Goal: Task Accomplishment & Management: Manage account settings

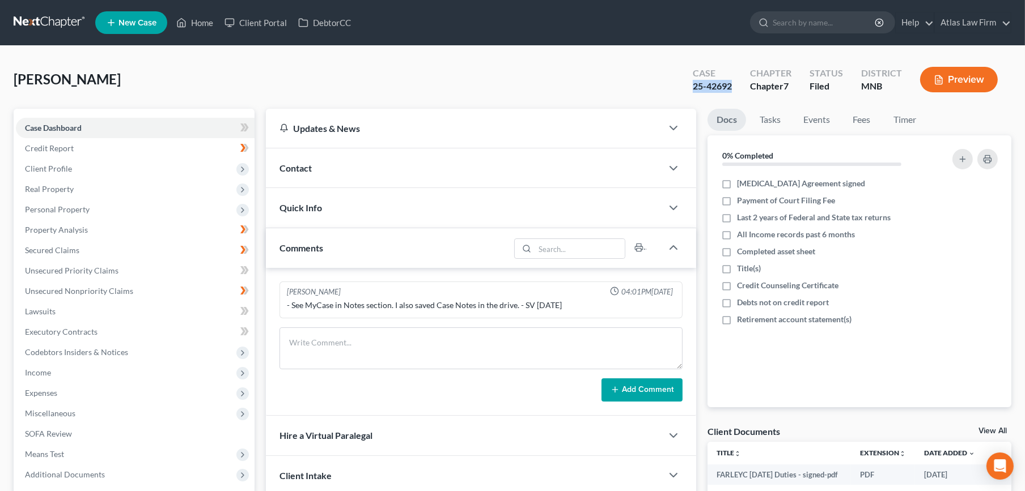
click at [52, 23] on link at bounding box center [50, 22] width 73 height 20
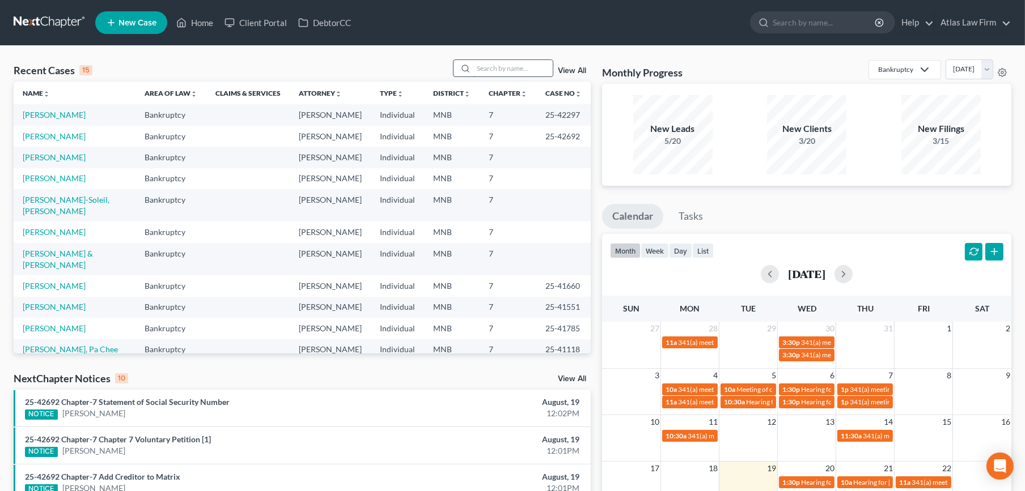
click at [504, 71] on input "search" at bounding box center [512, 68] width 79 height 16
type input "thompson"
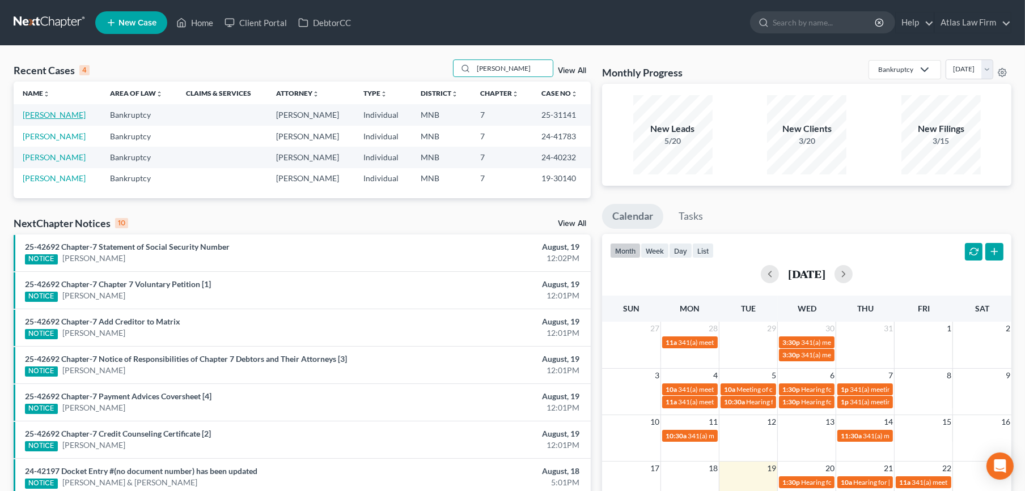
click at [62, 112] on link "[PERSON_NAME]" at bounding box center [54, 115] width 63 height 10
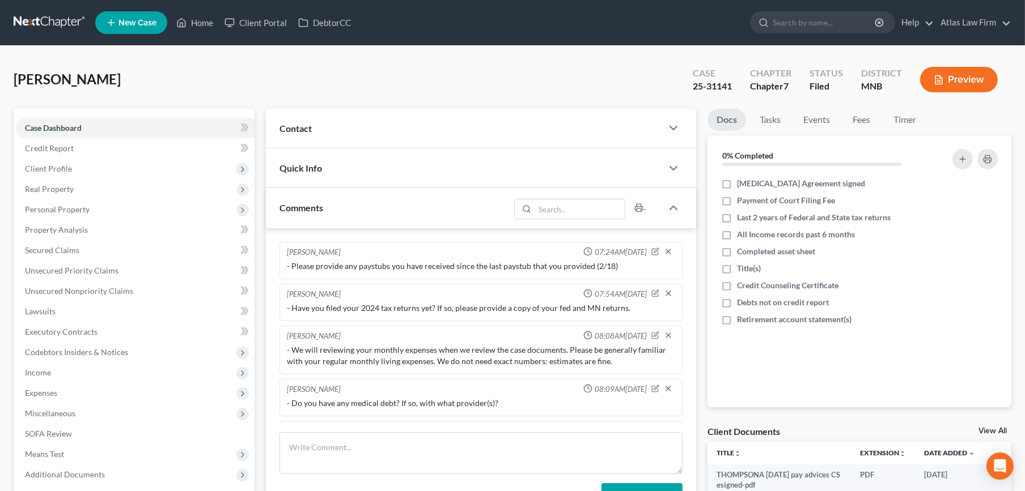
scroll to position [99, 0]
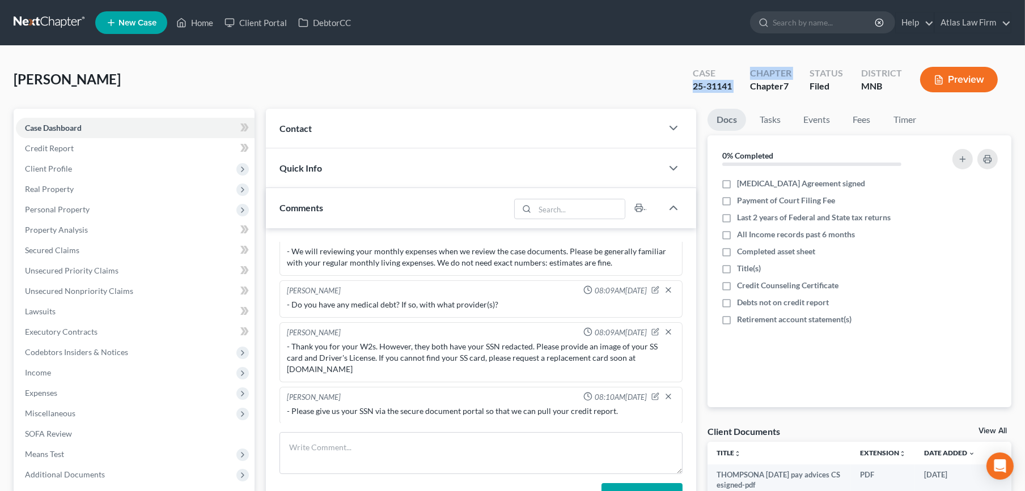
drag, startPoint x: 727, startPoint y: 88, endPoint x: 695, endPoint y: 88, distance: 31.7
click at [695, 88] on div "Case 25-31141 Chapter Chapter 7 Status Filed District MNB Preview" at bounding box center [848, 80] width 328 height 33
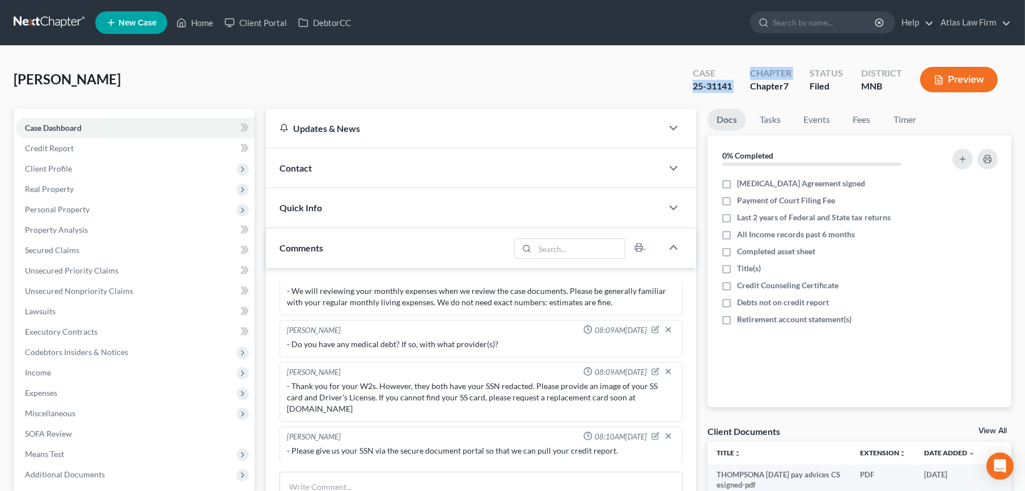
drag, startPoint x: 694, startPoint y: 88, endPoint x: 740, endPoint y: 91, distance: 45.4
click at [741, 101] on div "Thompson, Anna Upgraded Case 25-31141 Chapter Chapter 7 Status Filed District M…" at bounding box center [512, 84] width 997 height 49
click at [738, 87] on div "Case 25-31141" at bounding box center [712, 80] width 57 height 33
drag, startPoint x: 738, startPoint y: 87, endPoint x: 681, endPoint y: 86, distance: 57.3
click at [681, 86] on div "Case 25-31141 Chapter Chapter 7 Status Filed District MNB Preview" at bounding box center [845, 80] width 332 height 40
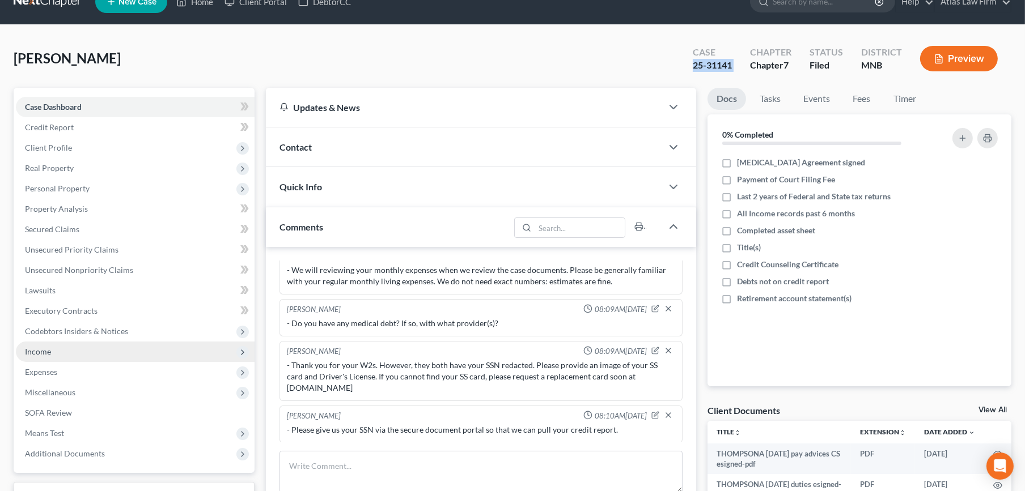
scroll to position [0, 0]
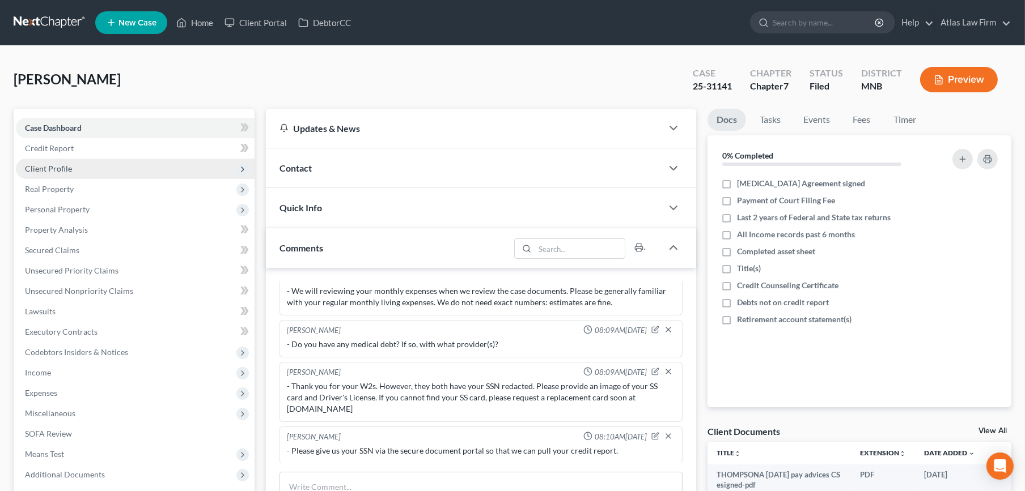
click at [117, 173] on span "Client Profile" at bounding box center [135, 169] width 239 height 20
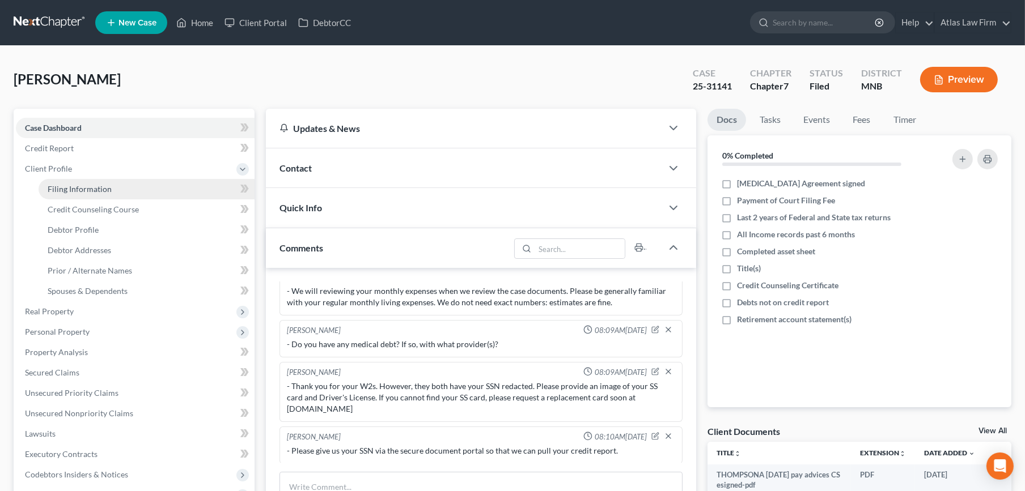
click at [150, 184] on link "Filing Information" at bounding box center [147, 189] width 216 height 20
select select "1"
select select "0"
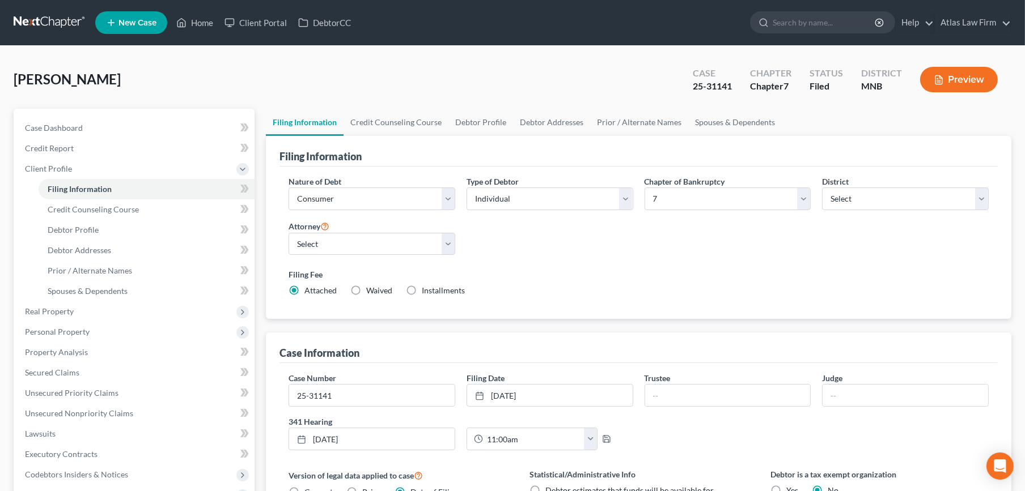
click at [52, 18] on link at bounding box center [50, 22] width 73 height 20
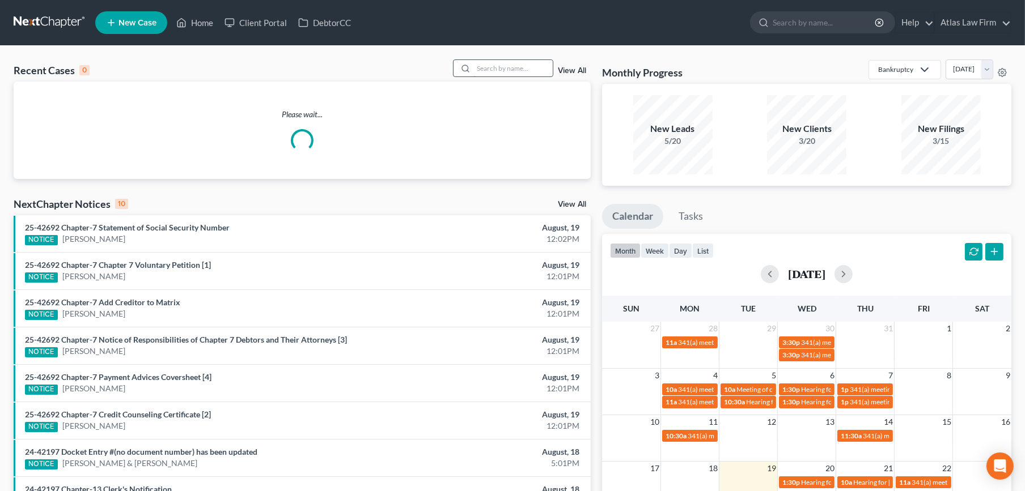
click at [508, 73] on input "search" at bounding box center [512, 68] width 79 height 16
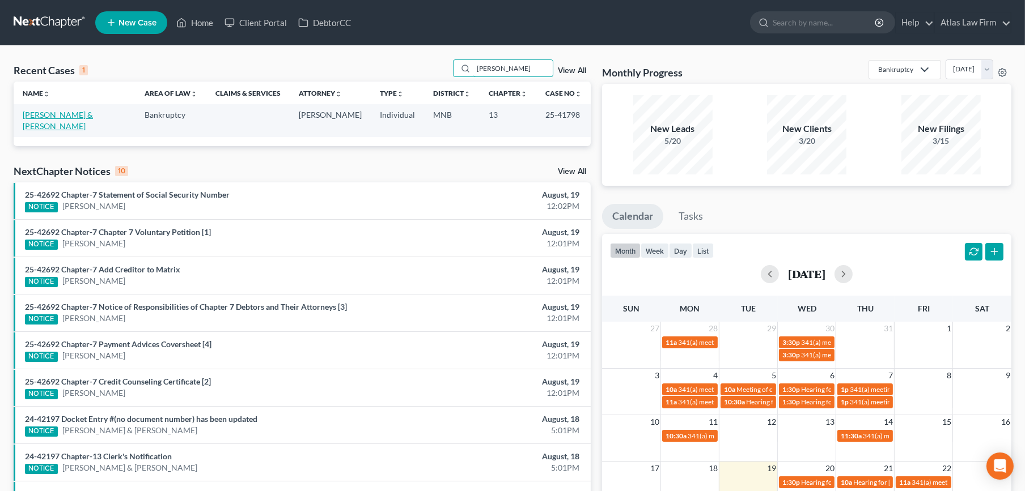
type input "waller"
click at [77, 110] on link "[PERSON_NAME] & [PERSON_NAME]" at bounding box center [58, 120] width 70 height 21
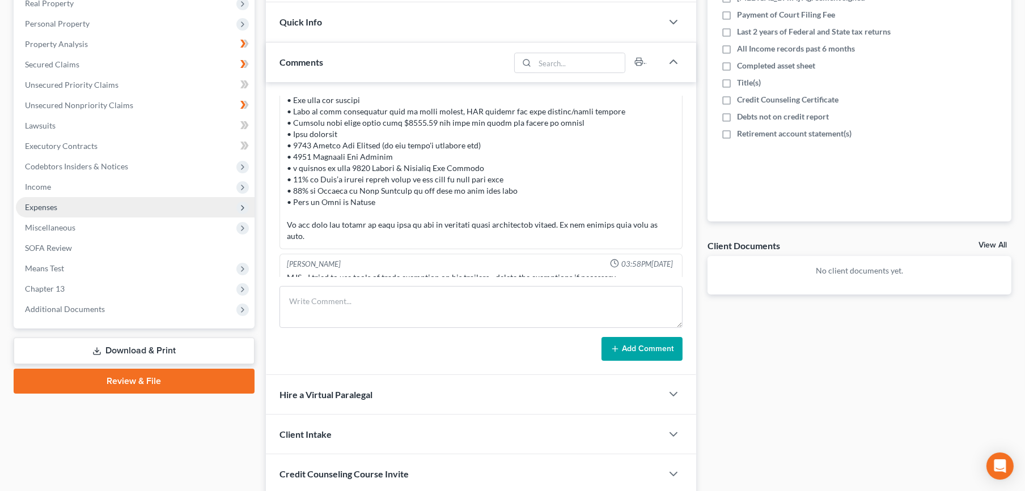
scroll to position [252, 0]
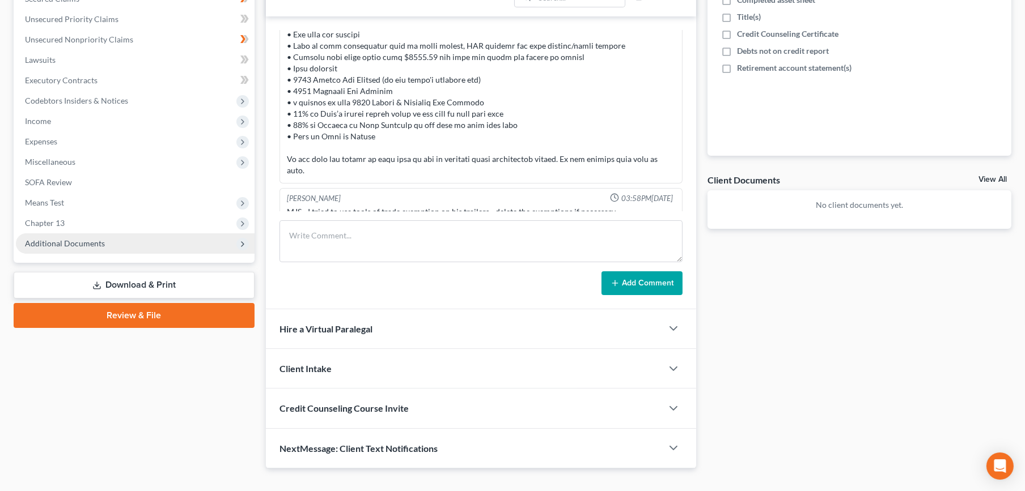
click at [157, 236] on span "Additional Documents" at bounding box center [135, 244] width 239 height 20
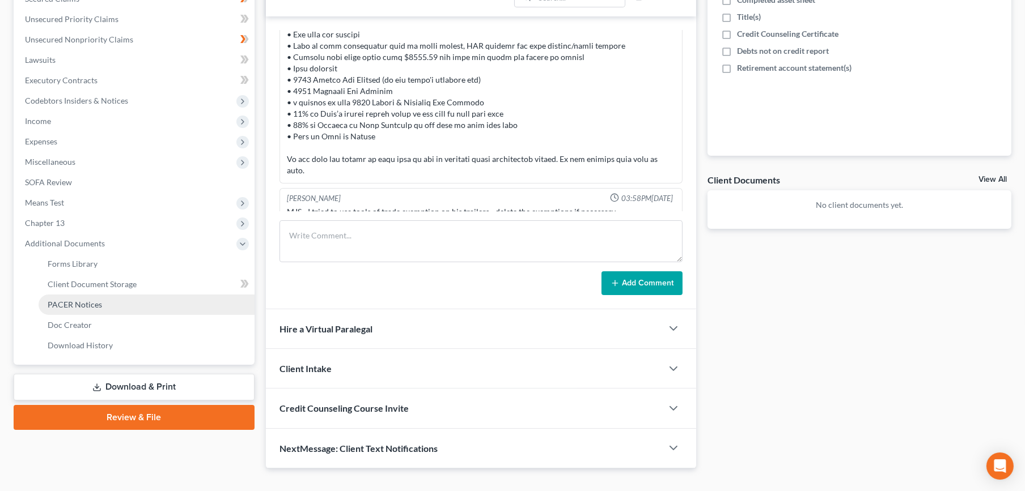
click at [126, 307] on link "PACER Notices" at bounding box center [147, 305] width 216 height 20
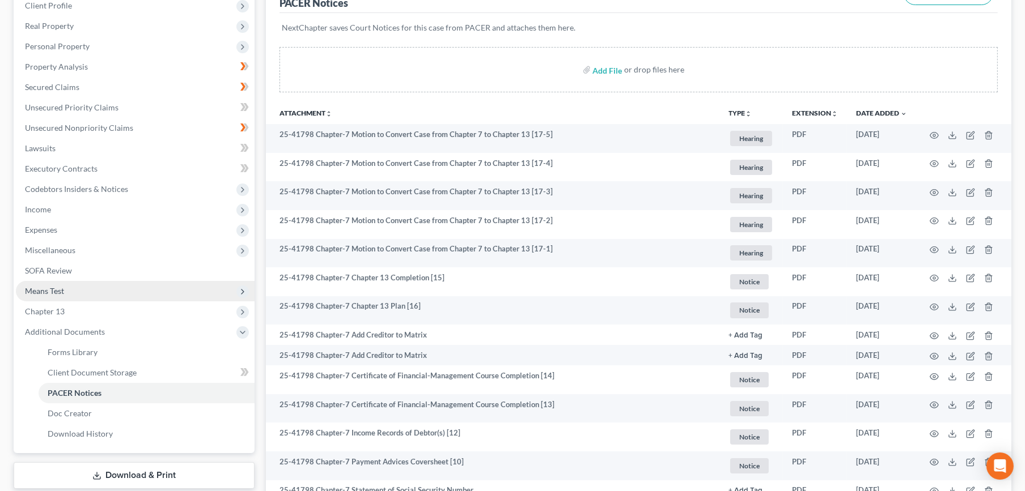
scroll to position [189, 0]
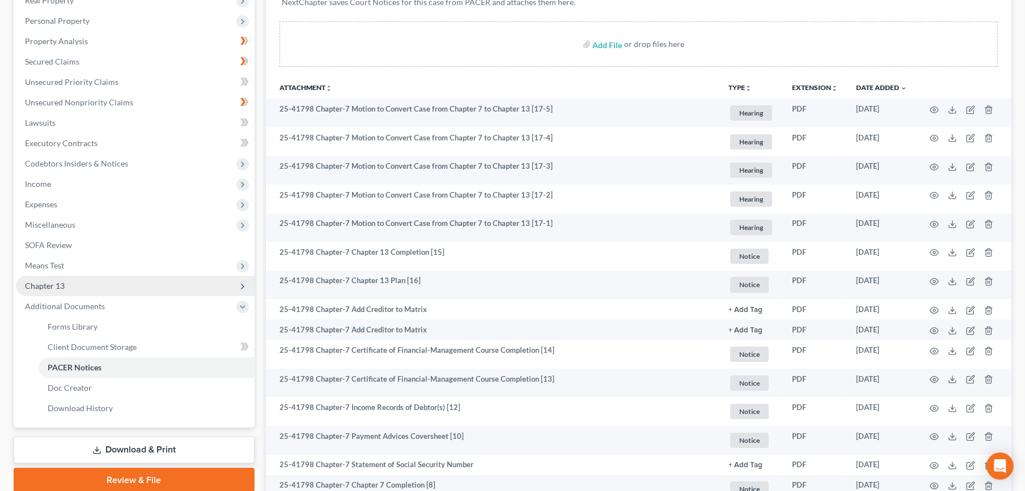
click at [128, 294] on span "Chapter 13" at bounding box center [135, 286] width 239 height 20
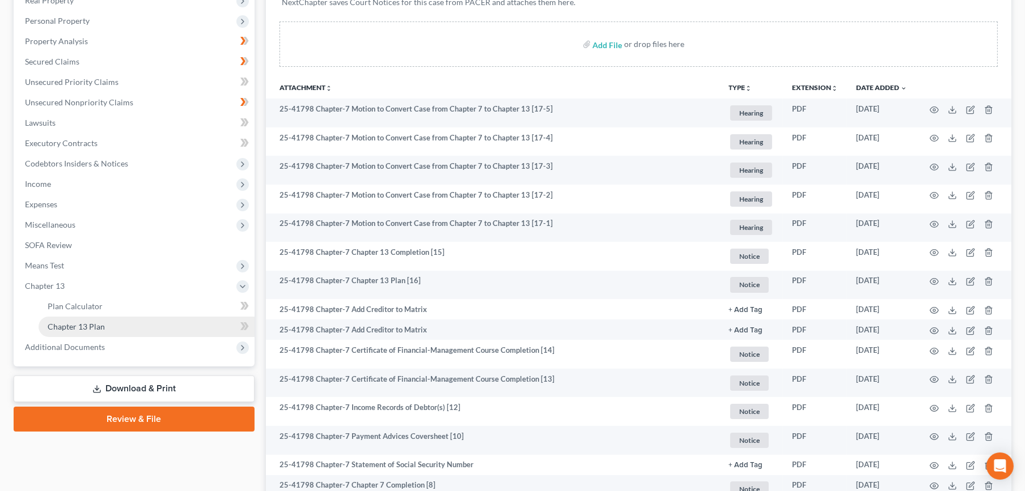
click at [131, 329] on link "Chapter 13 Plan" at bounding box center [147, 327] width 216 height 20
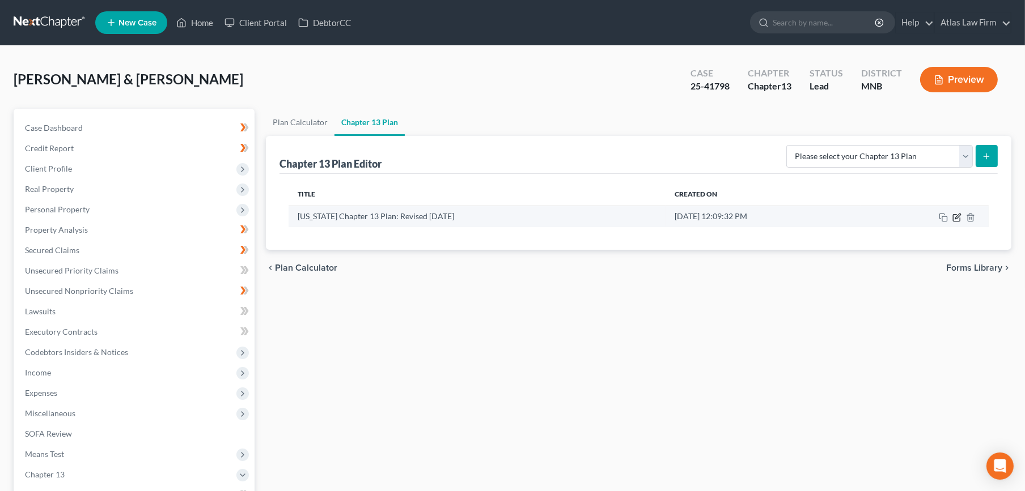
click at [958, 216] on icon "button" at bounding box center [956, 217] width 9 height 9
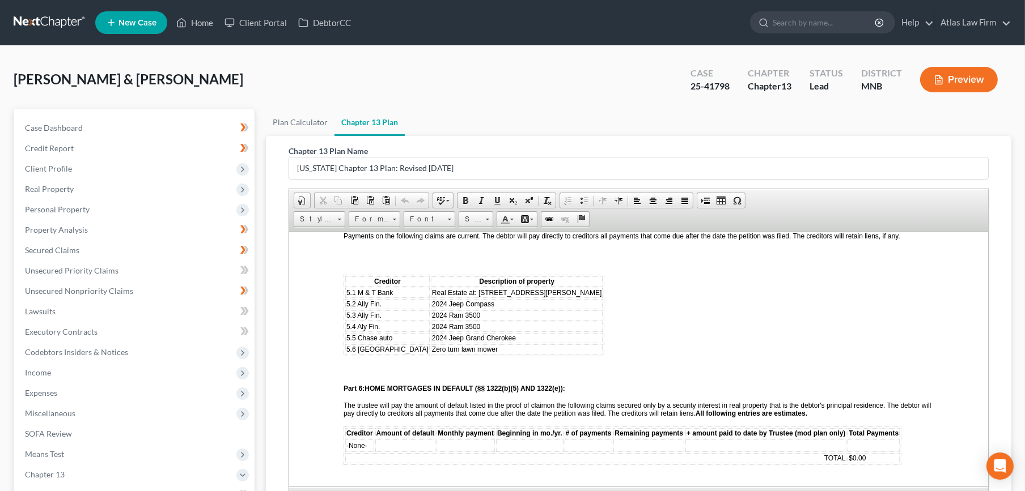
scroll to position [693, 0]
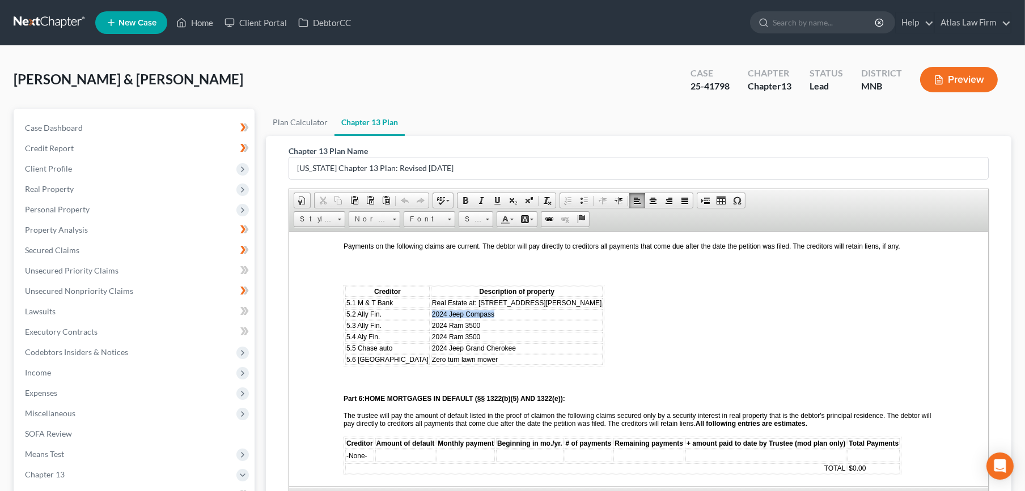
drag, startPoint x: 462, startPoint y: 308, endPoint x: 395, endPoint y: 310, distance: 66.9
click at [430, 310] on td "2024 Jeep Compass" at bounding box center [516, 314] width 172 height 10
drag, startPoint x: 495, startPoint y: 342, endPoint x: 430, endPoint y: 335, distance: 65.6
click at [430, 335] on tbody "5.1 M & T Bank Real Estate at: 18994 Zane St. NW 5.2 Ally Fin. 2024 Jeep Compas…" at bounding box center [473, 331] width 257 height 67
click at [461, 300] on span "Real Estate at: 18994 Zane St. NW" at bounding box center [515, 303] width 169 height 8
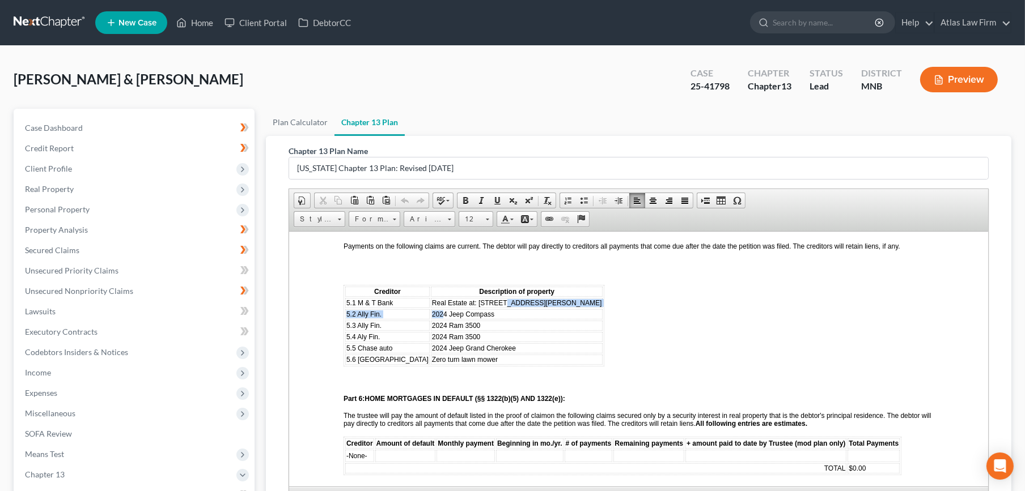
drag, startPoint x: 467, startPoint y: 303, endPoint x: 406, endPoint y: 308, distance: 61.5
click at [406, 308] on tbody "5.1 M & T Bank Real Estate at: 18994 Zane St. NW 5.2 Ally Fin. 2024 Jeep Compas…" at bounding box center [473, 331] width 257 height 67
drag, startPoint x: 461, startPoint y: 304, endPoint x: 396, endPoint y: 307, distance: 65.2
click at [430, 309] on td "2024 Jeep Compass" at bounding box center [516, 314] width 172 height 10
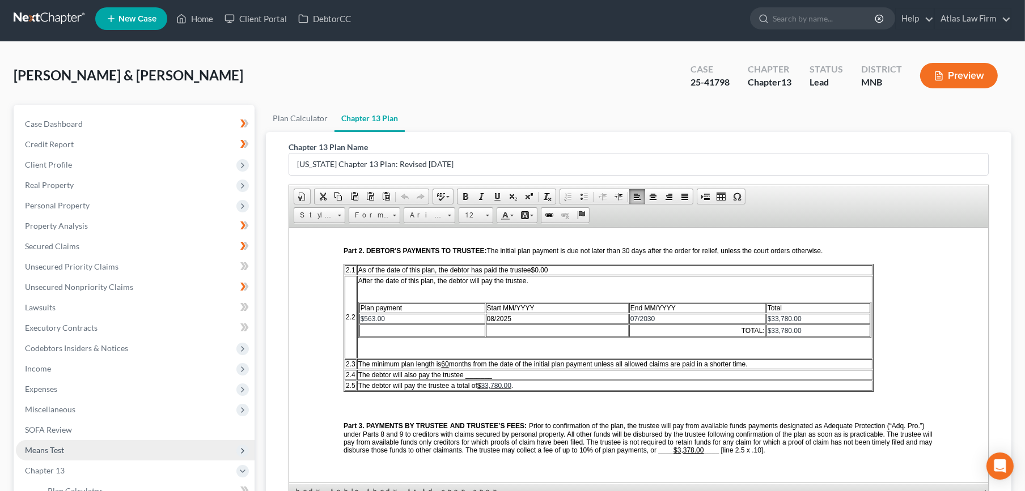
scroll to position [0, 0]
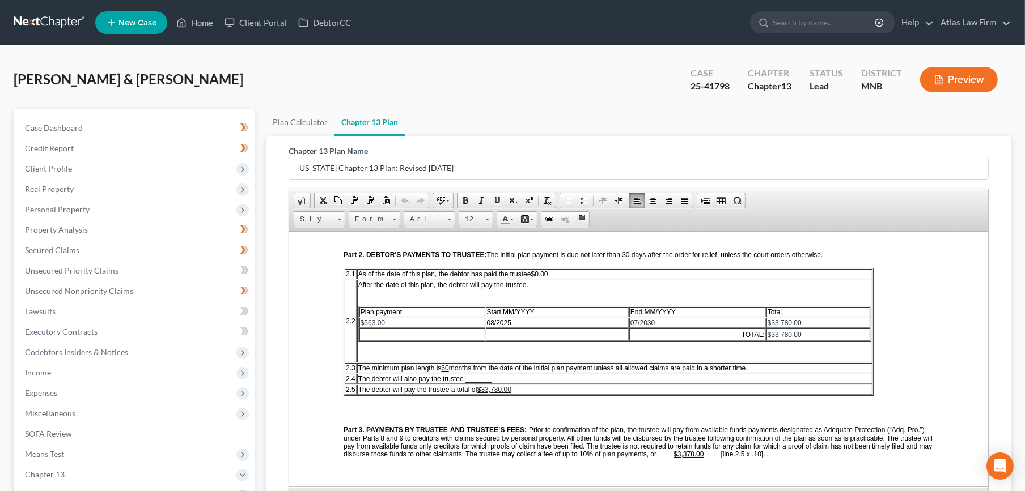
click at [956, 80] on button "Preview" at bounding box center [959, 80] width 78 height 26
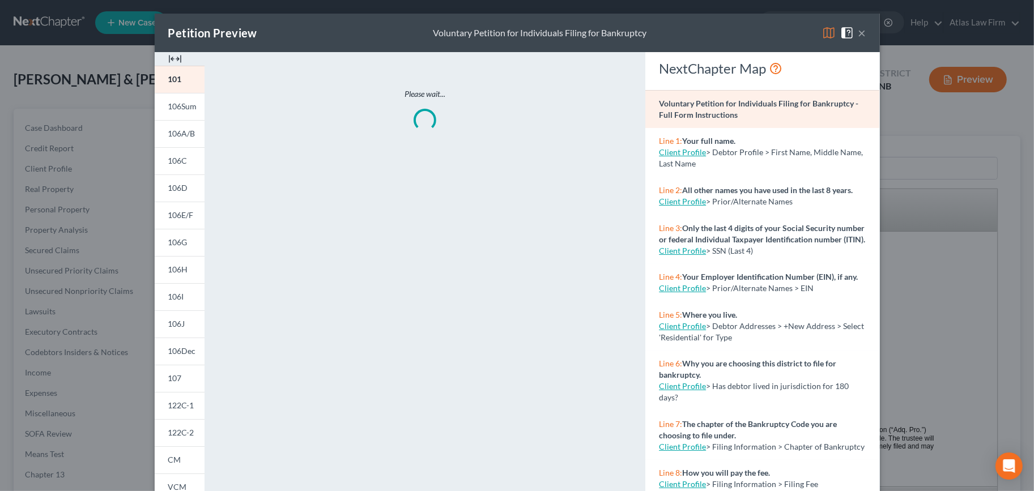
click at [824, 31] on img at bounding box center [829, 33] width 14 height 14
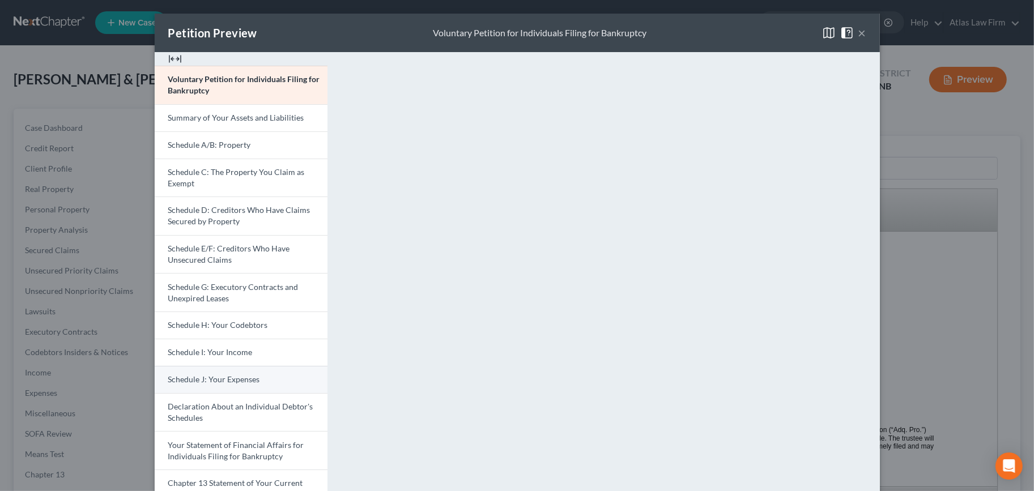
click at [224, 378] on span "Schedule J: Your Expenses" at bounding box center [214, 380] width 92 height 10
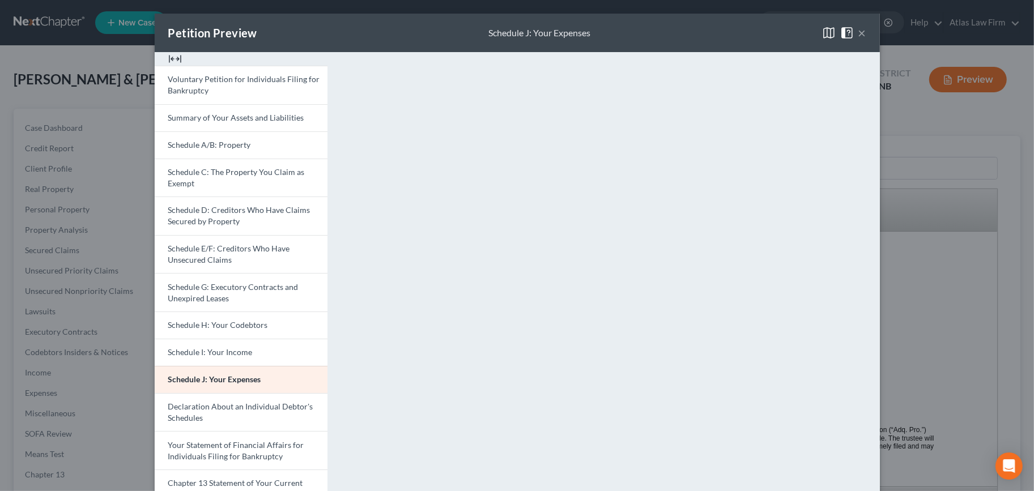
click at [859, 30] on button "×" at bounding box center [863, 33] width 8 height 14
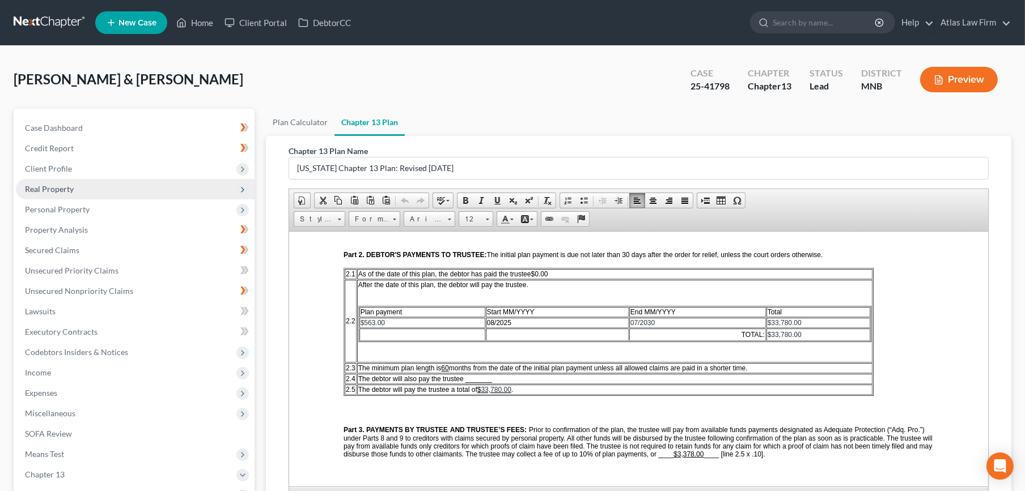
click at [90, 191] on span "Real Property" at bounding box center [135, 189] width 239 height 20
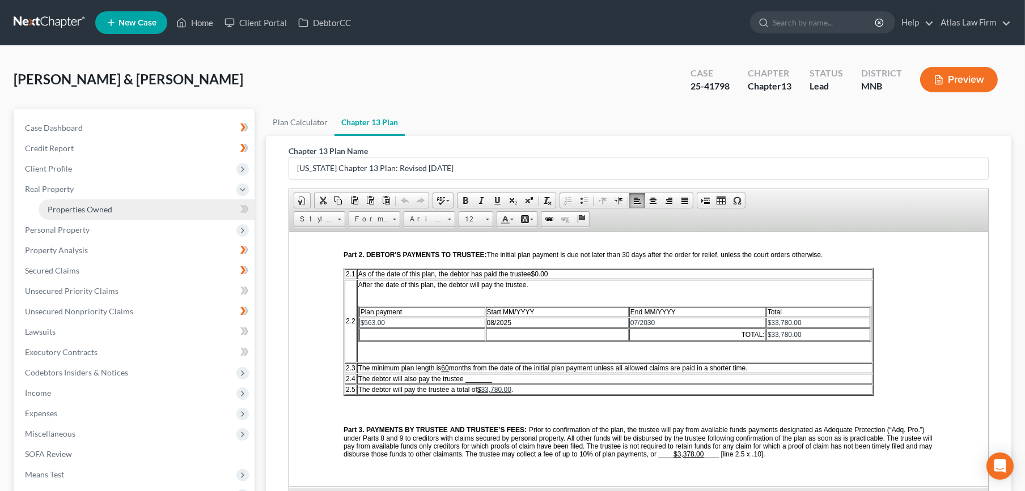
click at [98, 209] on span "Properties Owned" at bounding box center [80, 210] width 65 height 10
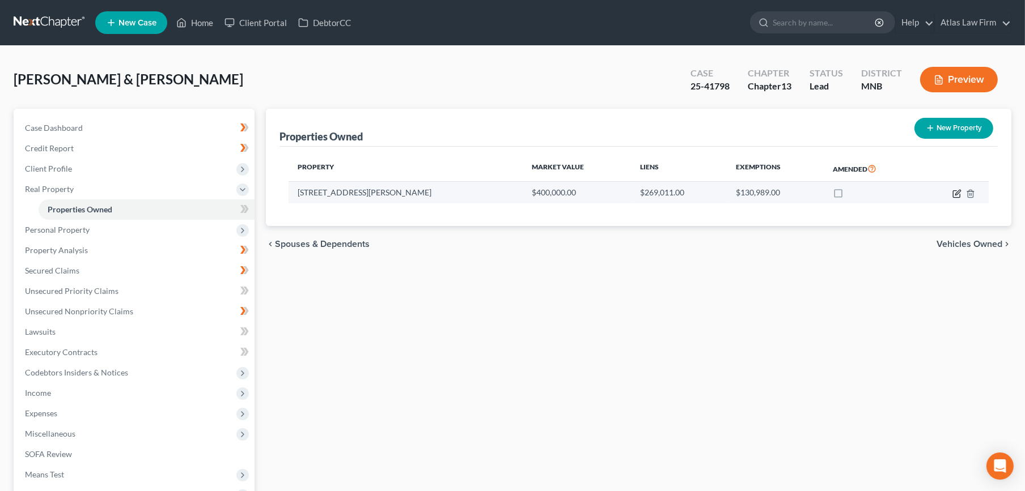
click at [954, 196] on icon "button" at bounding box center [956, 193] width 9 height 9
select select "24"
select select "2"
select select "1"
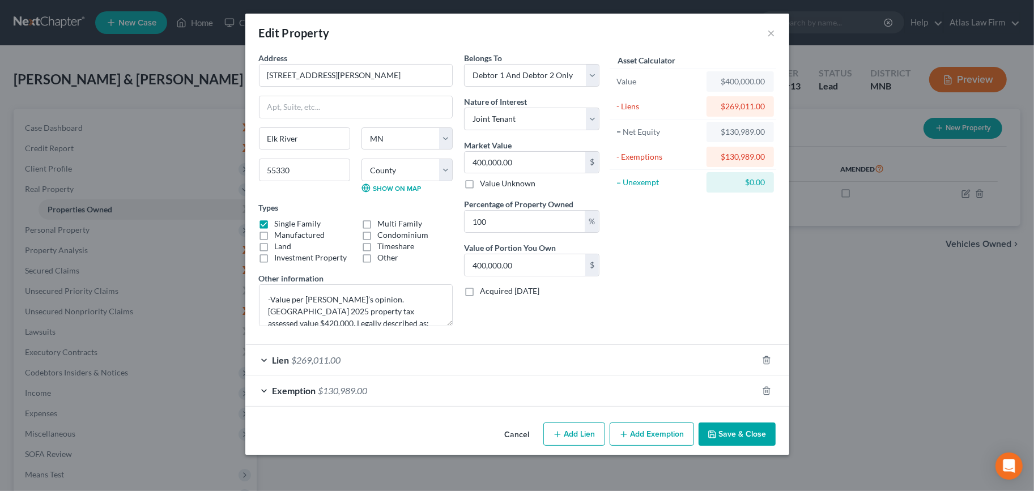
click at [523, 428] on button "Cancel" at bounding box center [517, 435] width 43 height 23
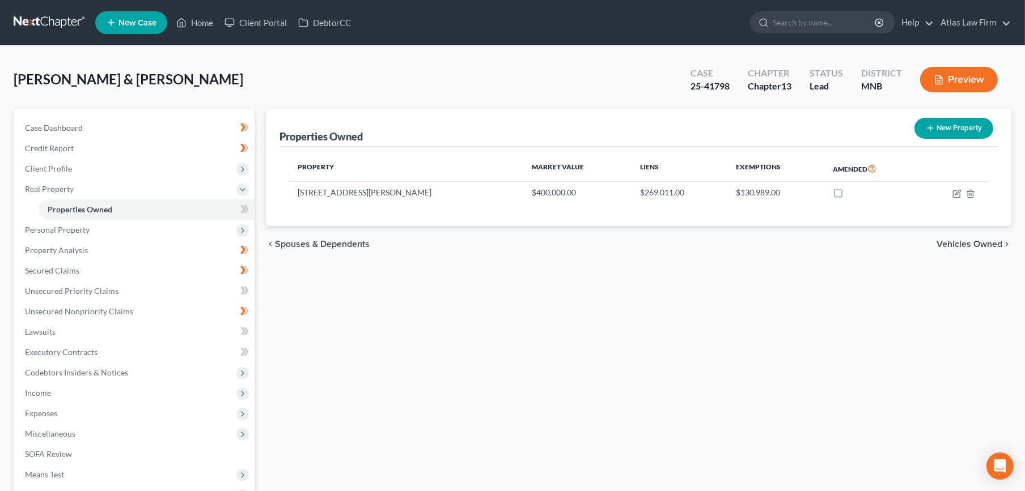
click at [60, 37] on nav "Home New Case Client Portal DebtorCC Atlas Law Firm msheridan@atlasfirm.com My …" at bounding box center [512, 22] width 1025 height 45
click at [61, 22] on link at bounding box center [50, 22] width 73 height 20
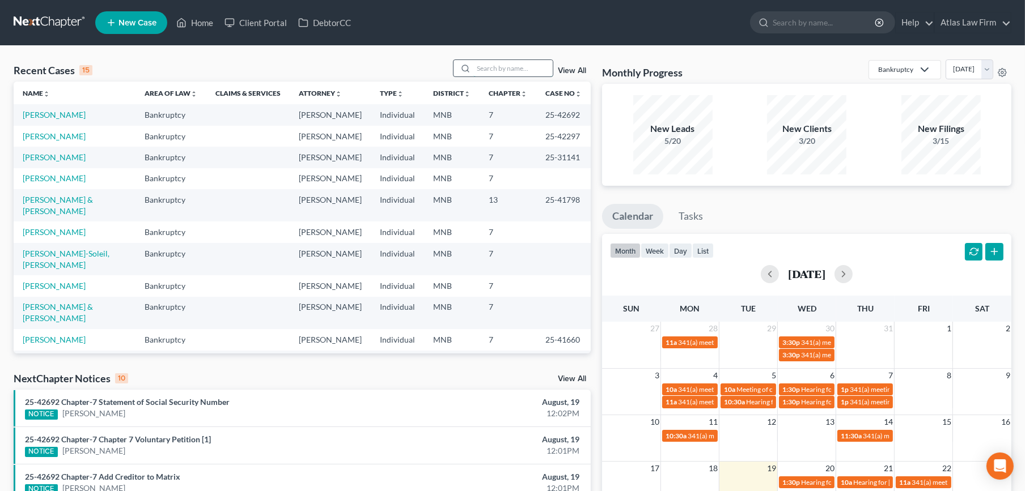
click at [528, 63] on input "search" at bounding box center [512, 68] width 79 height 16
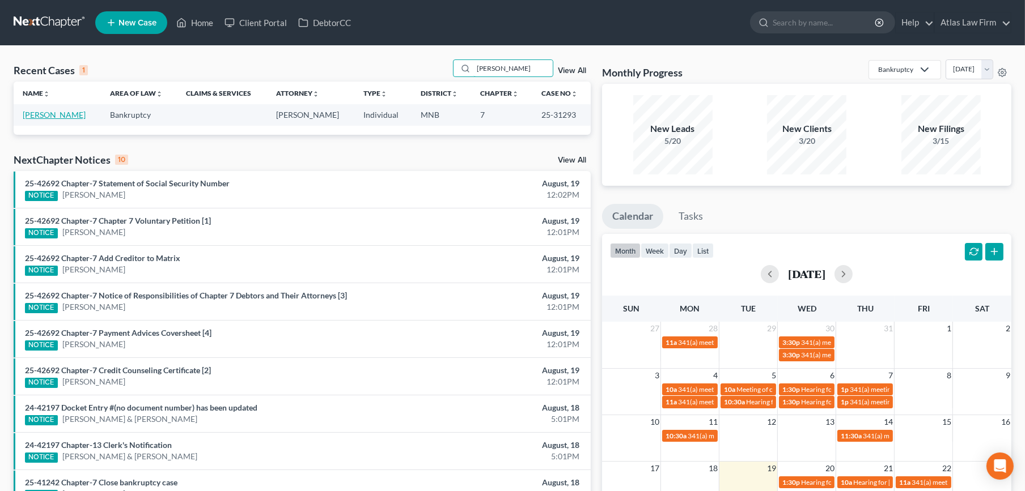
type input "[PERSON_NAME]"
click at [46, 117] on link "[PERSON_NAME]" at bounding box center [54, 115] width 63 height 10
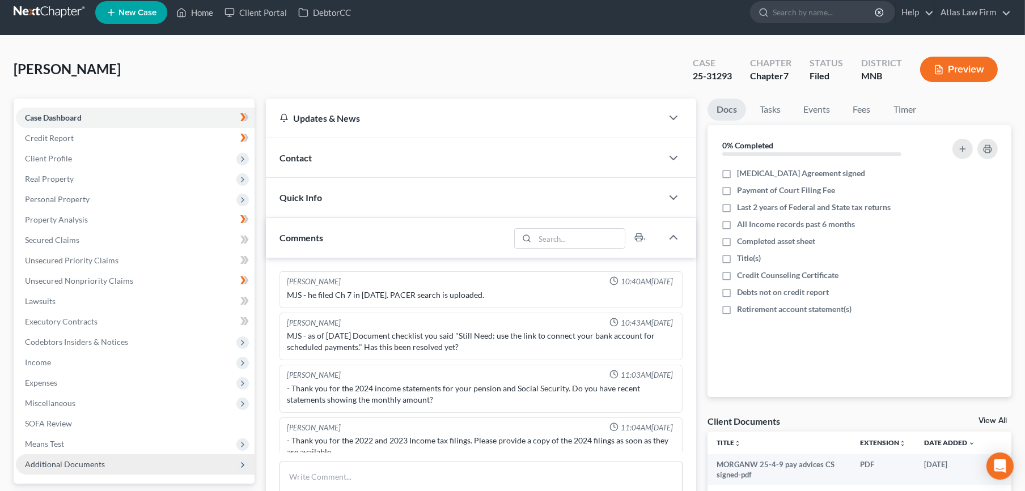
scroll to position [189, 0]
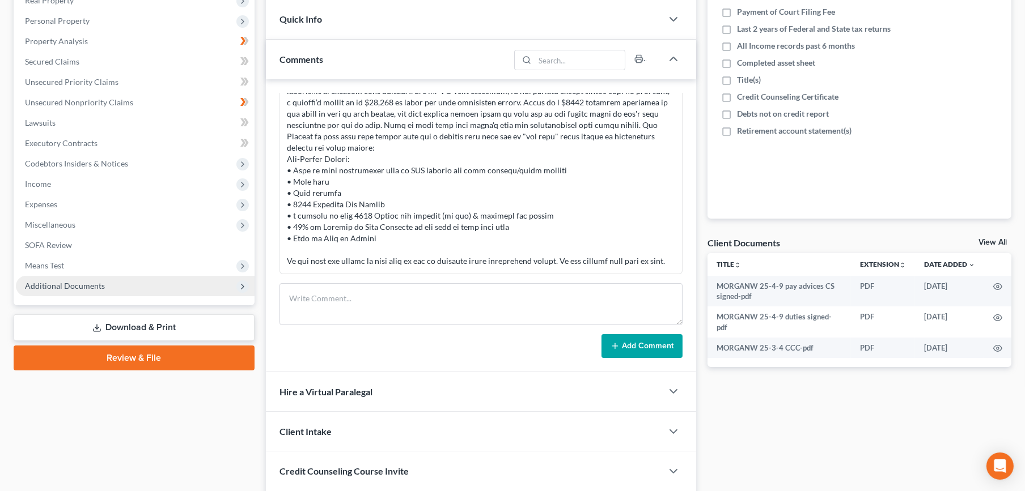
click at [131, 285] on span "Additional Documents" at bounding box center [135, 286] width 239 height 20
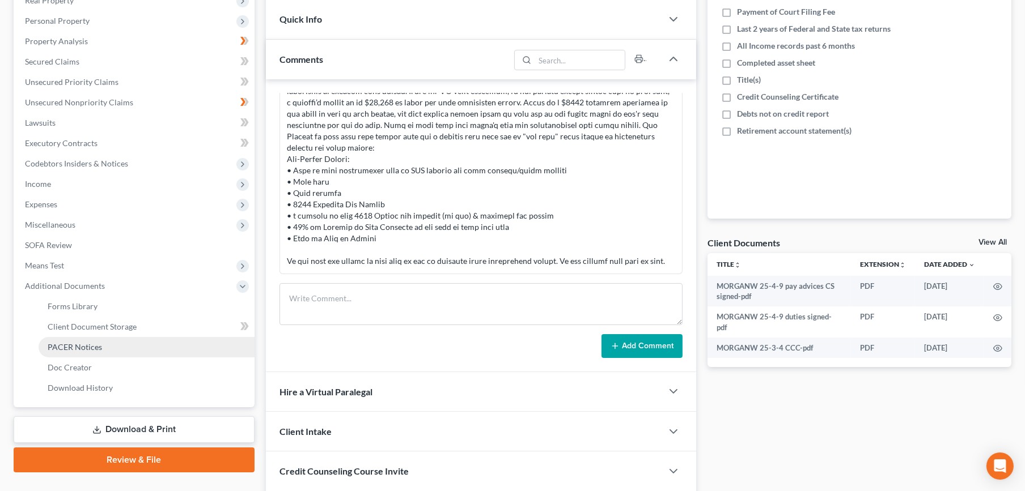
click at [144, 347] on link "PACER Notices" at bounding box center [147, 347] width 216 height 20
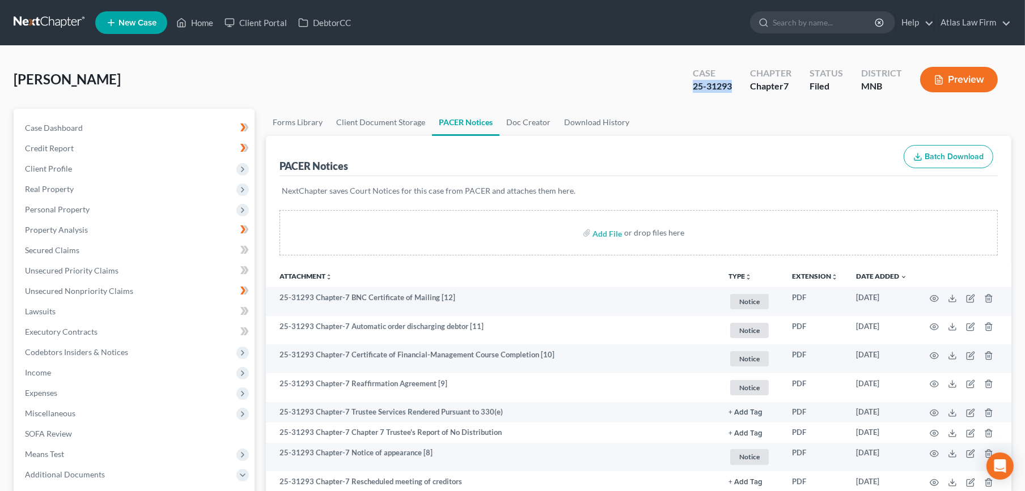
drag, startPoint x: 740, startPoint y: 87, endPoint x: 695, endPoint y: 93, distance: 45.7
click at [695, 93] on div "Case 25-31293" at bounding box center [712, 80] width 57 height 33
click at [75, 20] on link at bounding box center [50, 22] width 73 height 20
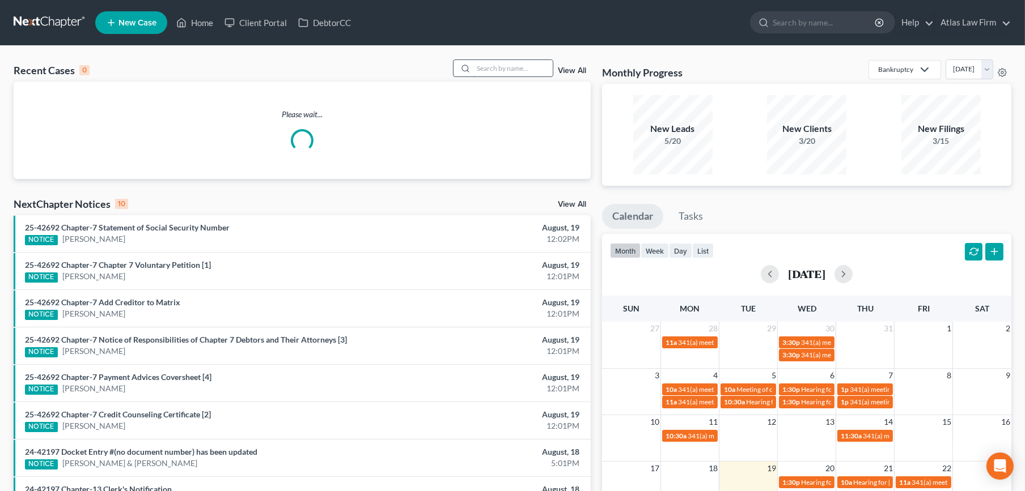
click at [502, 62] on input "search" at bounding box center [512, 68] width 79 height 16
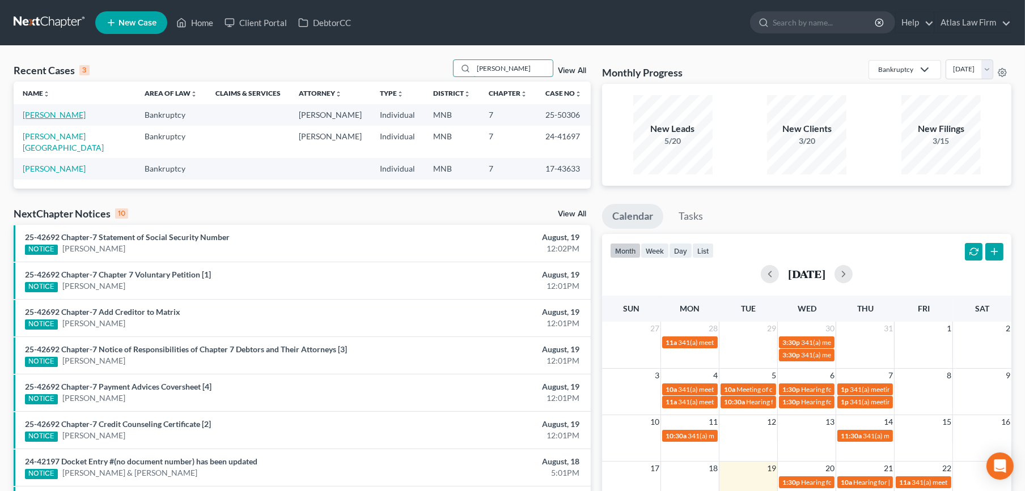
type input "[PERSON_NAME]"
click at [69, 112] on link "[PERSON_NAME]" at bounding box center [54, 115] width 63 height 10
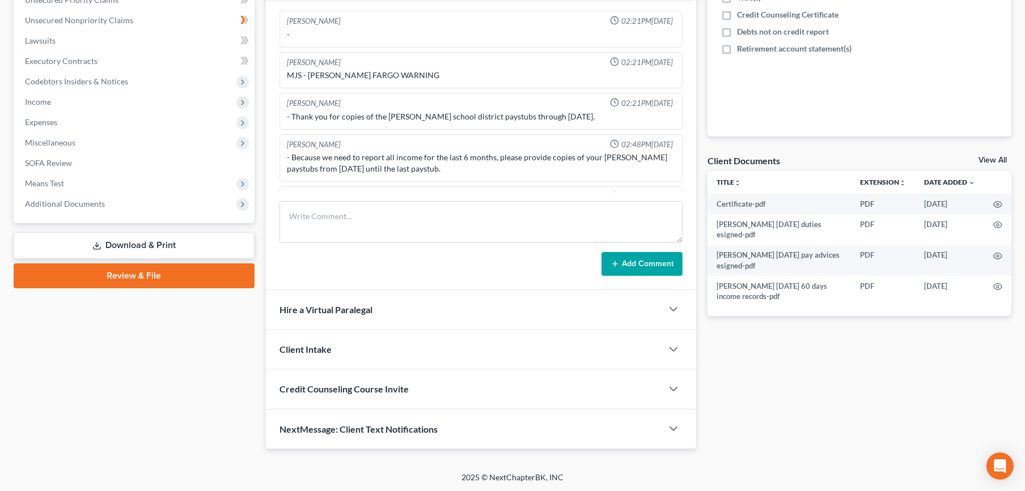
scroll to position [938, 0]
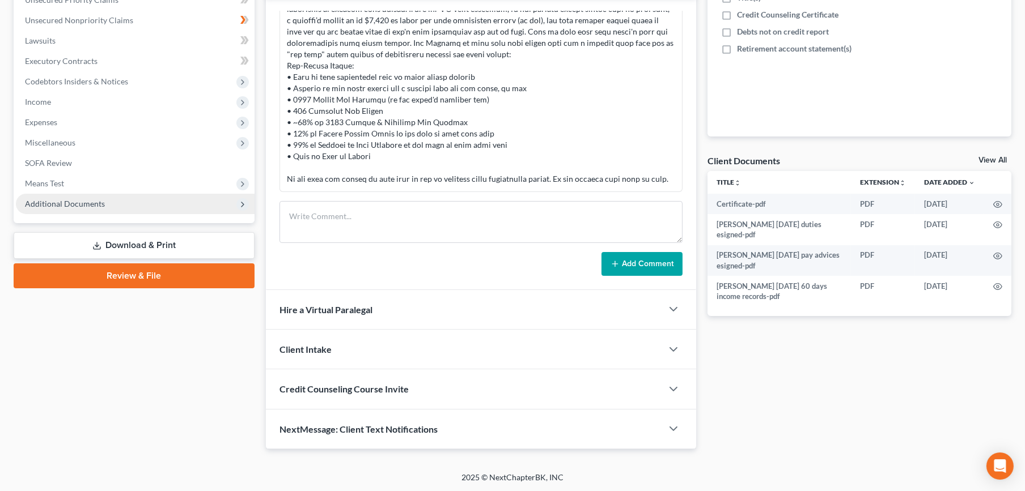
click at [84, 210] on span "Additional Documents" at bounding box center [135, 204] width 239 height 20
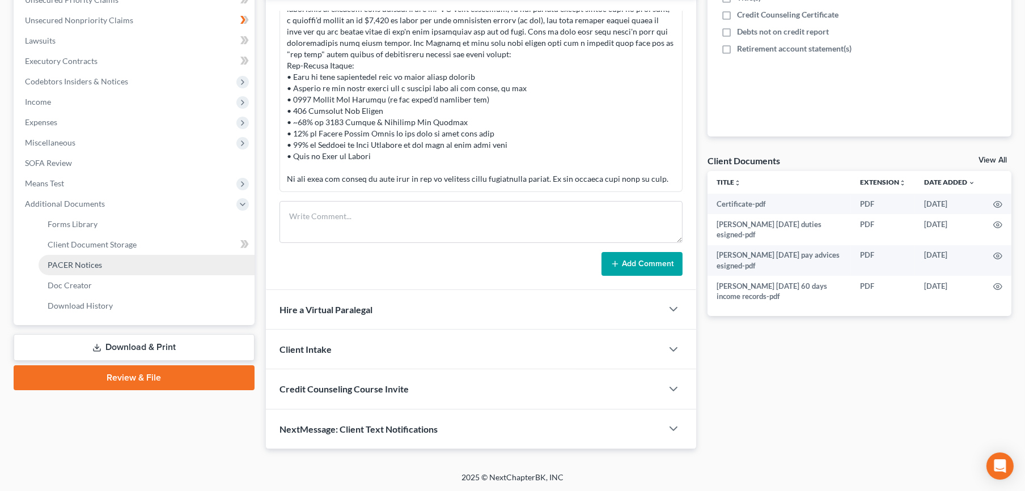
click at [75, 260] on span "PACER Notices" at bounding box center [75, 265] width 54 height 10
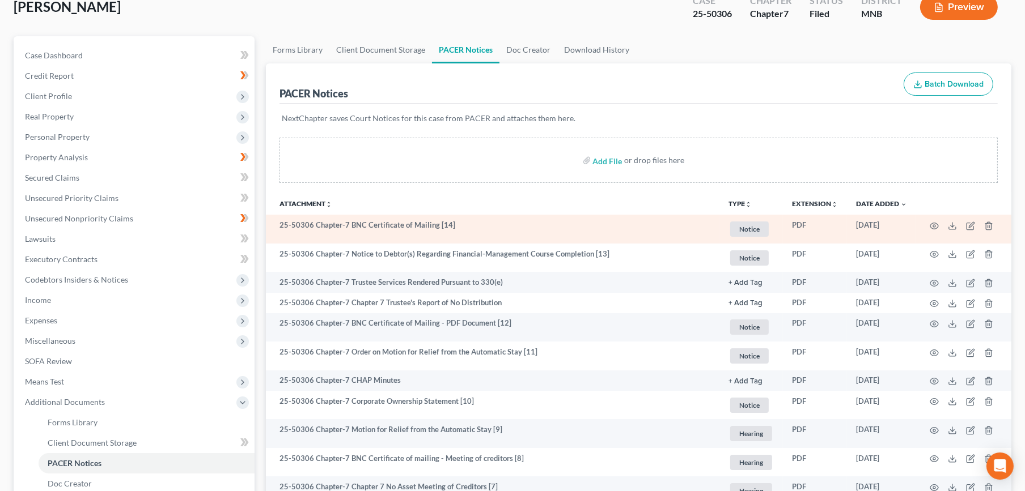
scroll to position [126, 0]
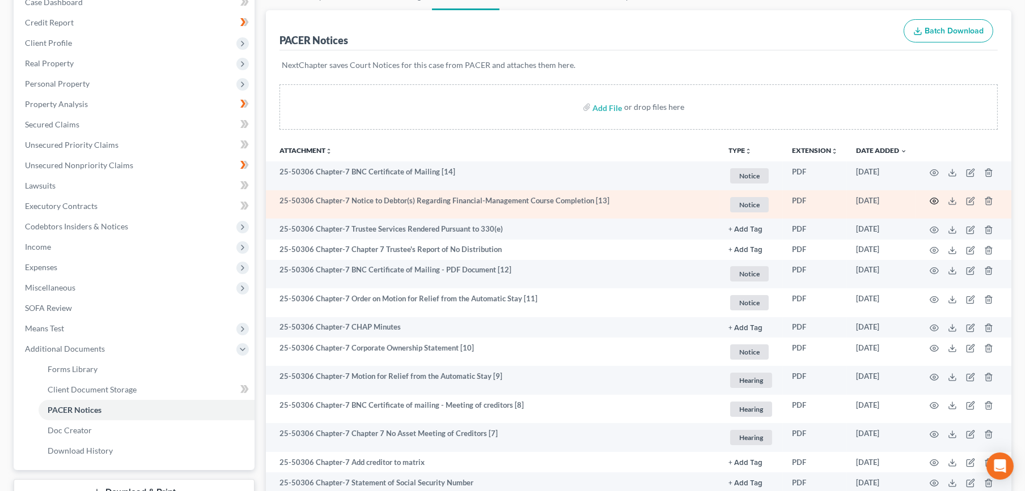
click at [936, 199] on icon "button" at bounding box center [933, 201] width 9 height 9
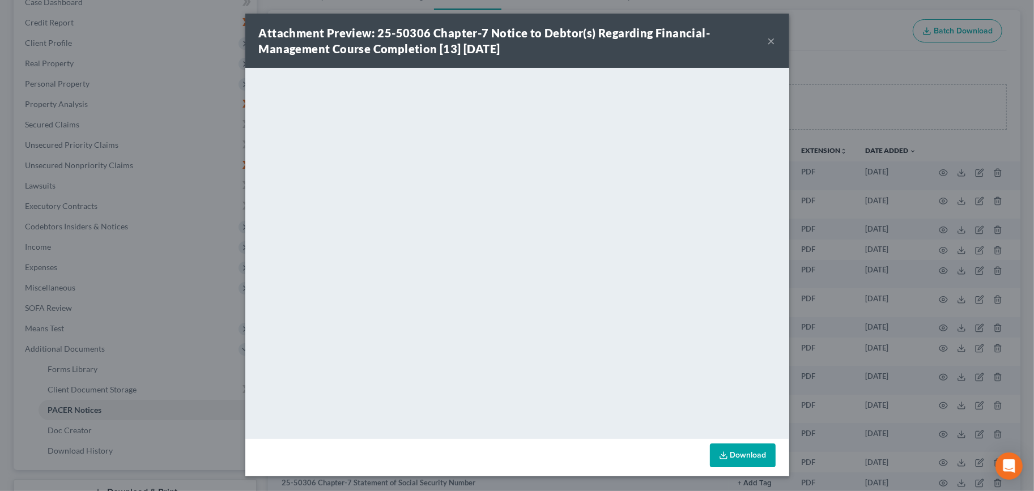
click at [770, 40] on button "×" at bounding box center [772, 41] width 8 height 14
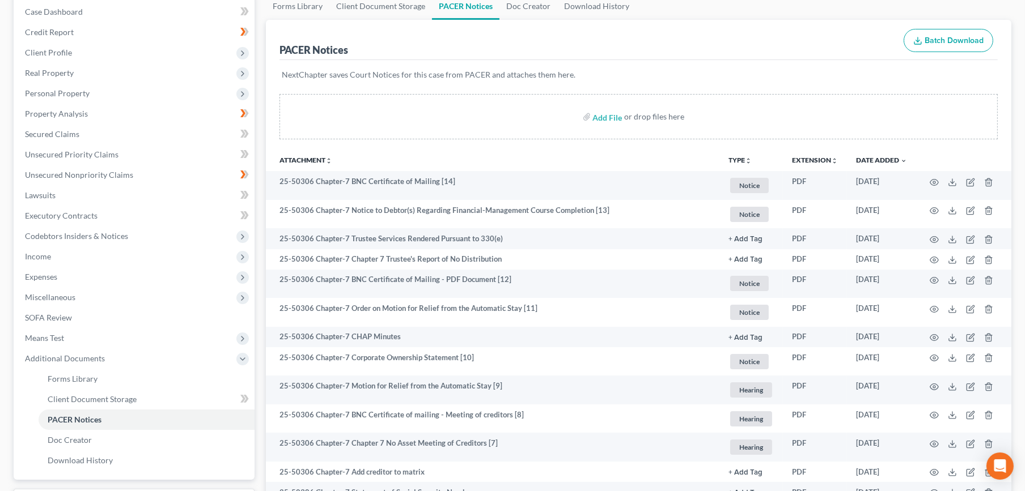
scroll to position [0, 0]
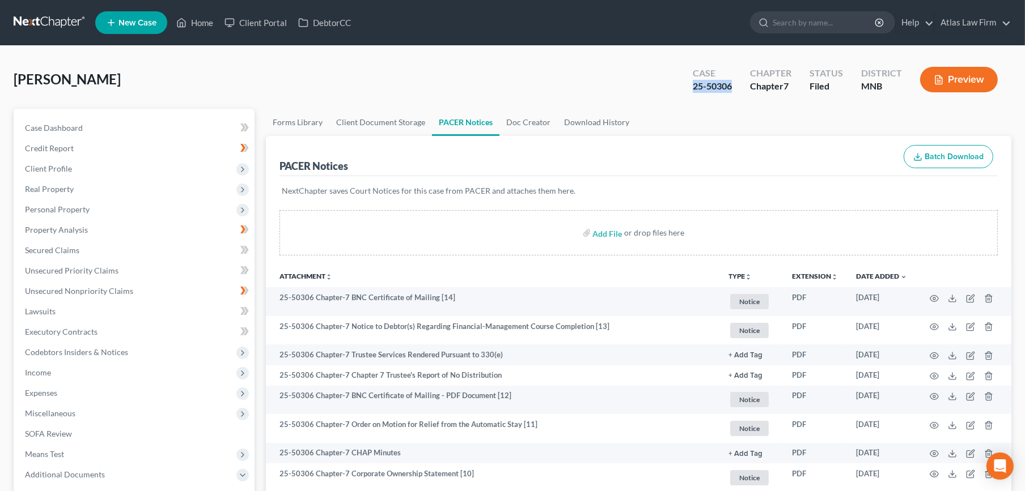
drag, startPoint x: 738, startPoint y: 88, endPoint x: 689, endPoint y: 91, distance: 49.4
click at [689, 91] on div "Case 25-50306" at bounding box center [712, 80] width 57 height 33
copy div "25-50306"
